Goal: Check status: Check status

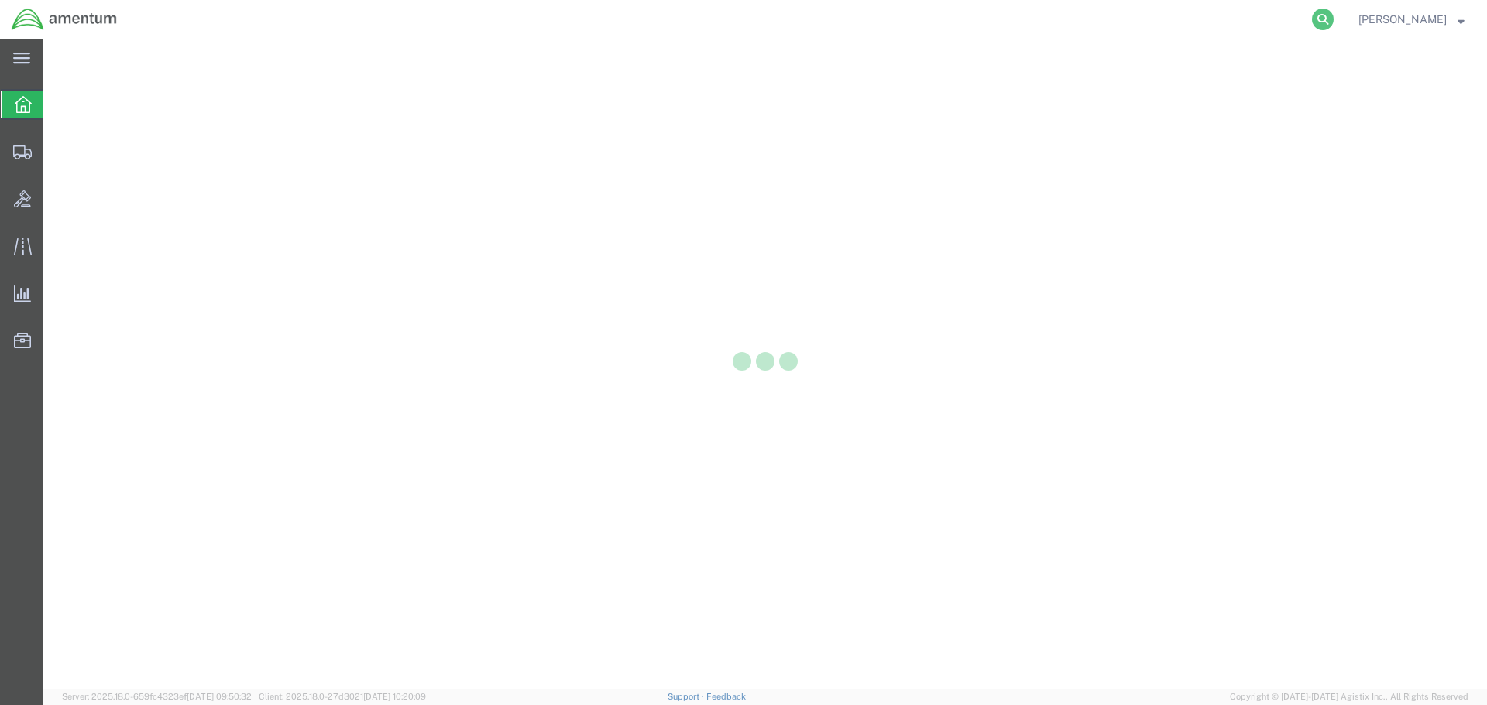
click at [1333, 17] on icon at bounding box center [1323, 20] width 22 height 22
paste input "56719470"
type input "56719470"
click at [1333, 21] on icon at bounding box center [1323, 20] width 22 height 22
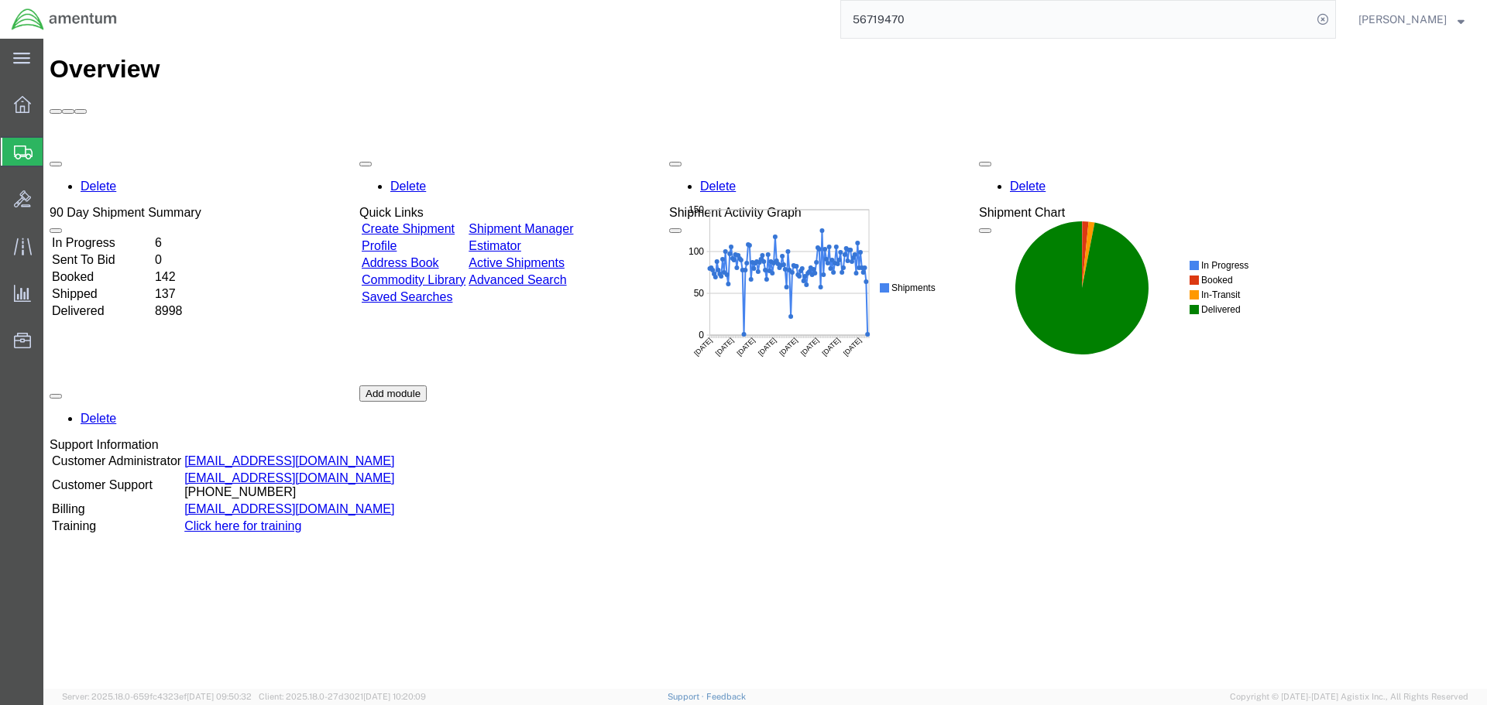
click at [1212, 26] on input "56719470" at bounding box center [1076, 19] width 471 height 37
click at [1181, 23] on input "56719470" at bounding box center [1076, 19] width 471 height 37
click at [1333, 20] on icon at bounding box center [1323, 20] width 22 height 22
click at [1333, 19] on icon at bounding box center [1323, 20] width 22 height 22
paste input "56719470"
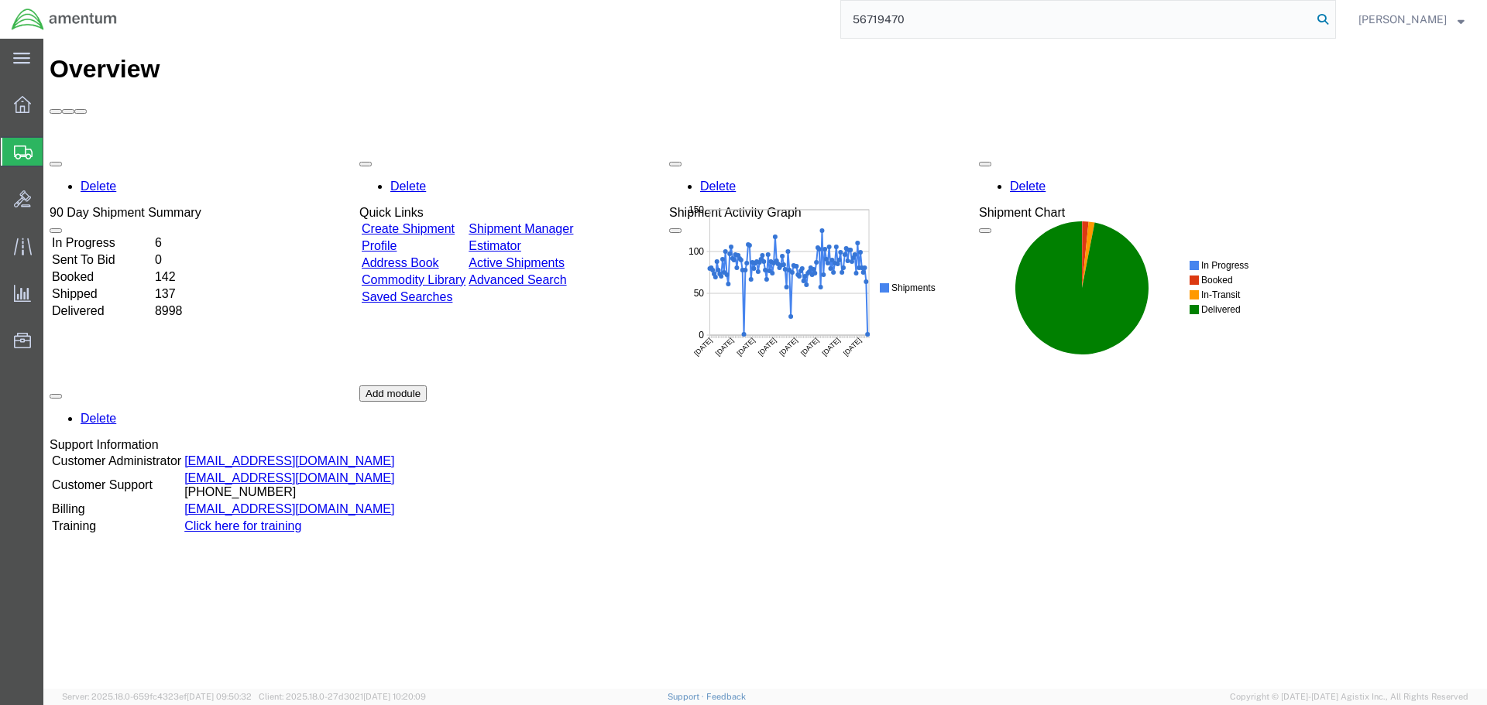
type input "56719470"
click at [1333, 19] on icon at bounding box center [1323, 20] width 22 height 22
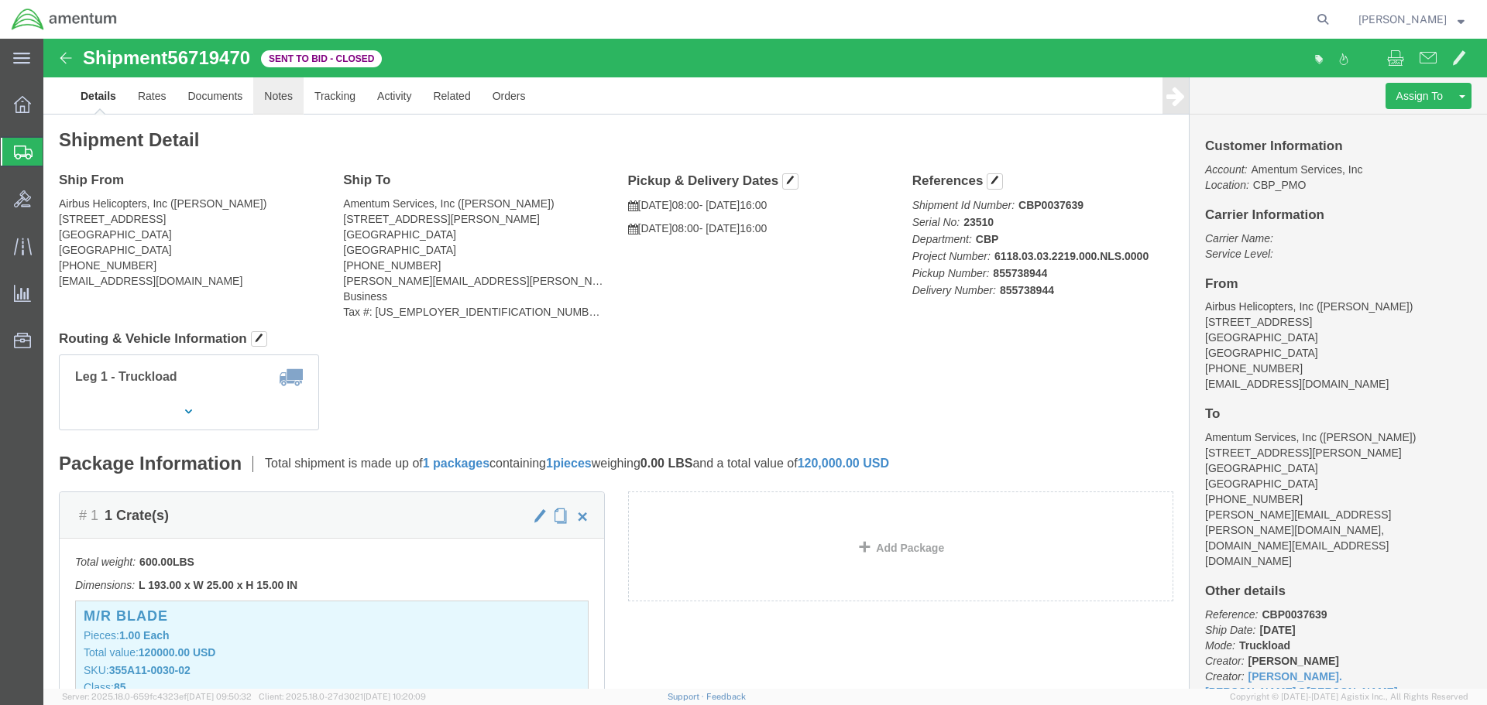
click link "Notes"
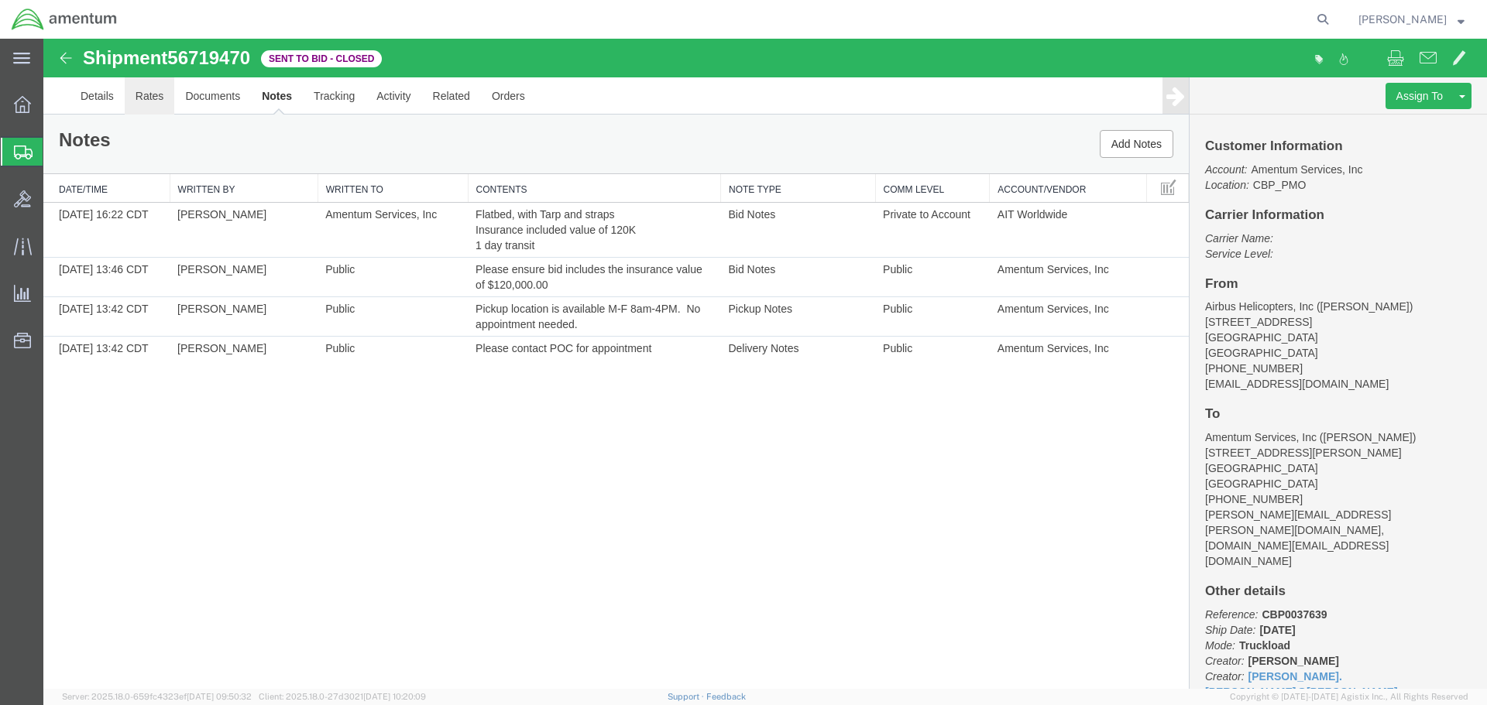
drag, startPoint x: 149, startPoint y: 94, endPoint x: 197, endPoint y: 115, distance: 52.4
click at [149, 94] on link "Rates" at bounding box center [150, 95] width 50 height 37
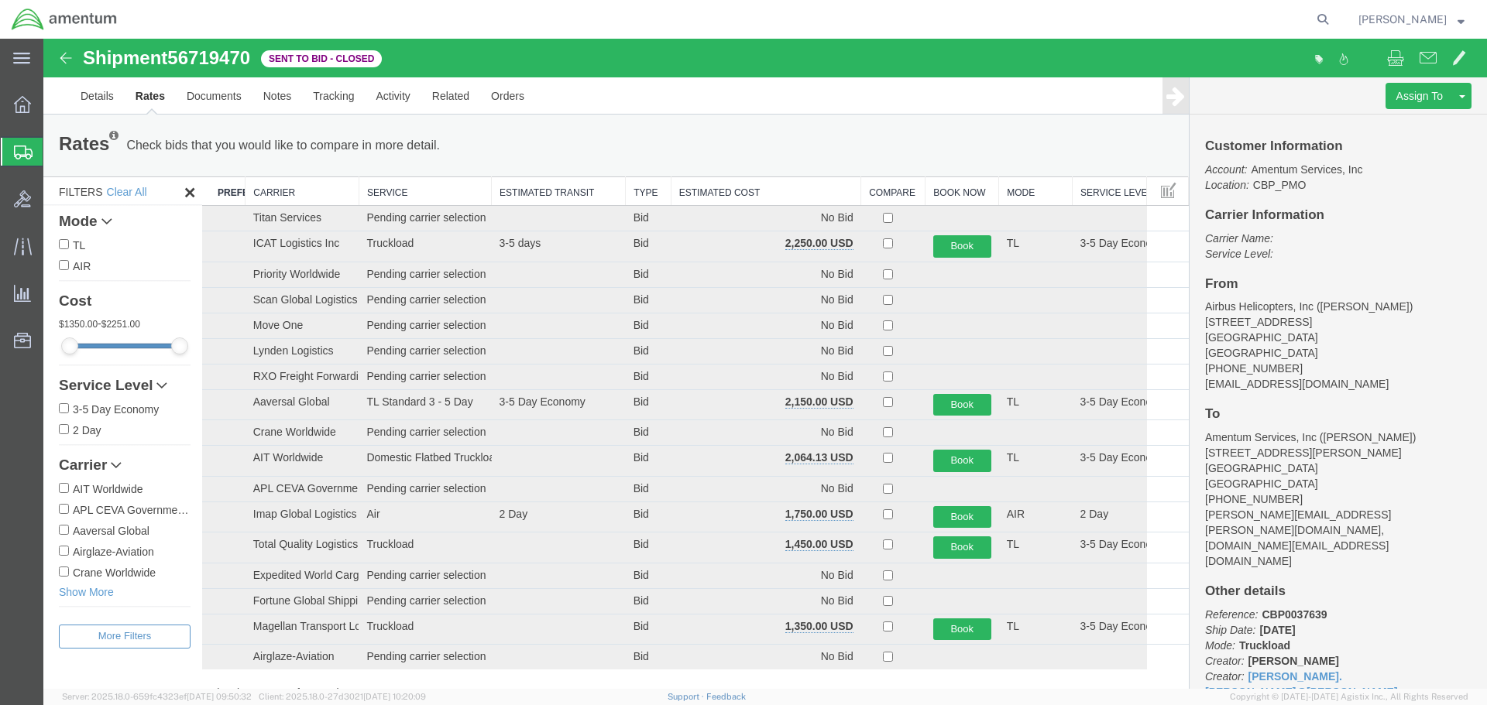
click at [753, 195] on th "Estimated Cost" at bounding box center [766, 191] width 190 height 29
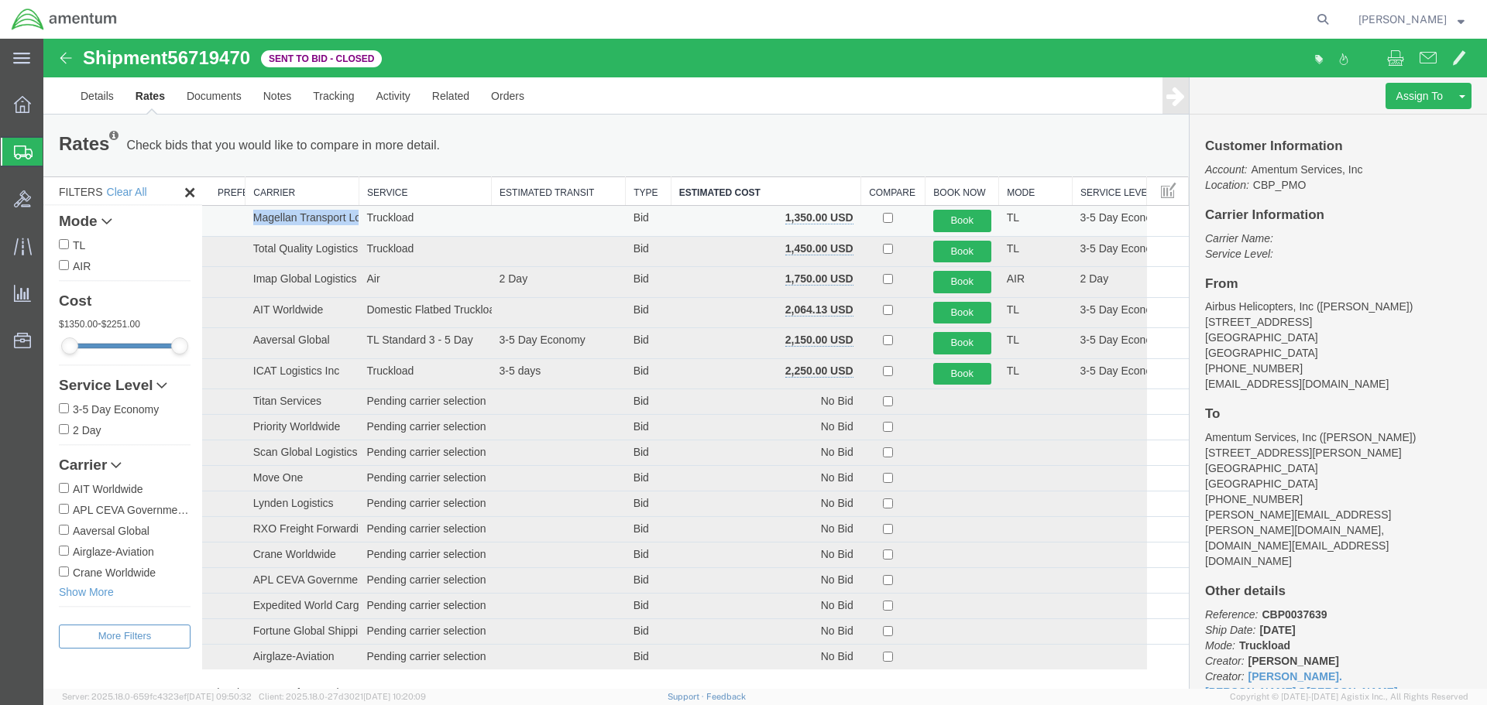
drag, startPoint x: 252, startPoint y: 218, endPoint x: 361, endPoint y: 224, distance: 108.5
click at [361, 224] on tr "Magellan Transport Logistics Truckload Bid 1,350.00 USD Book TL 3-5 Day Economy" at bounding box center [695, 221] width 987 height 31
click at [324, 219] on td "Magellan Transport Logistics" at bounding box center [302, 221] width 114 height 31
